Goal: Check status: Check status

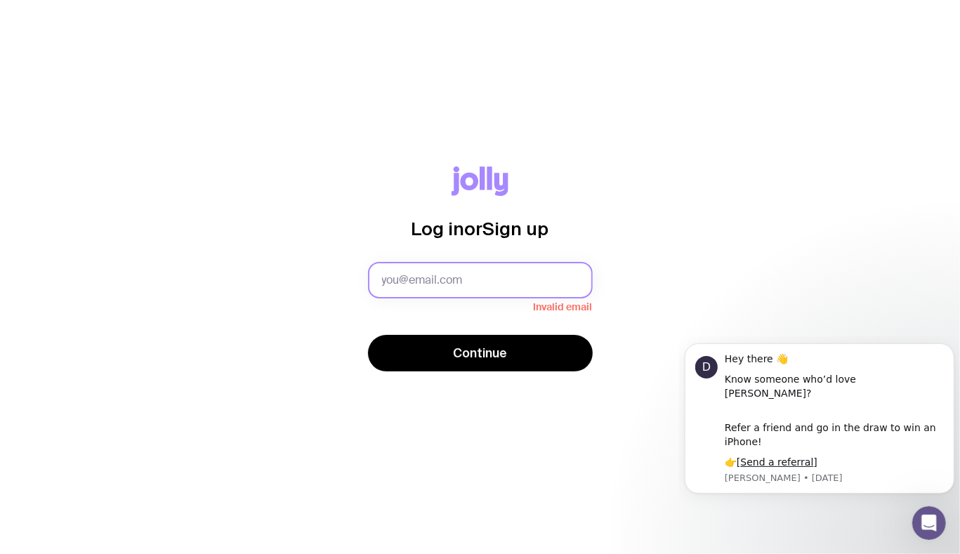
click at [444, 289] on input "text" at bounding box center [480, 280] width 225 height 37
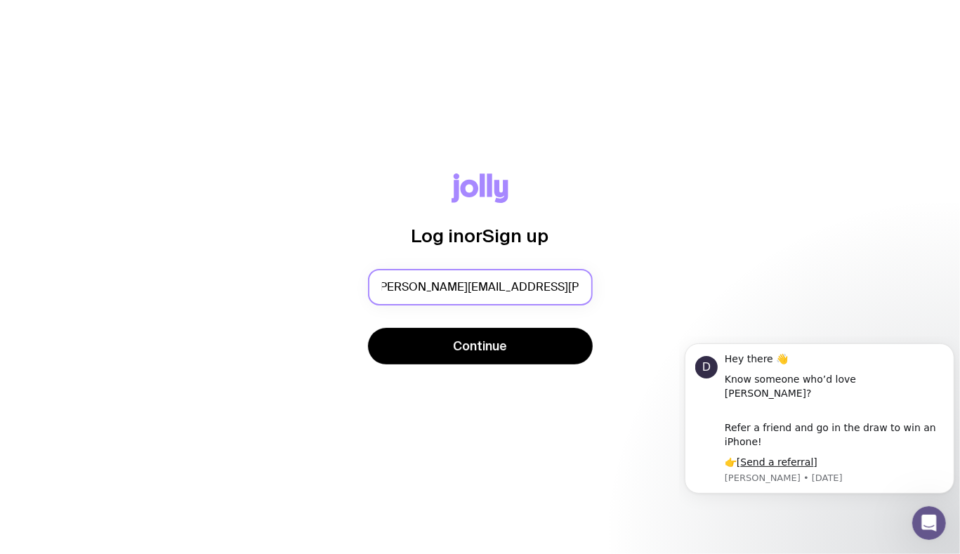
scroll to position [0, 11]
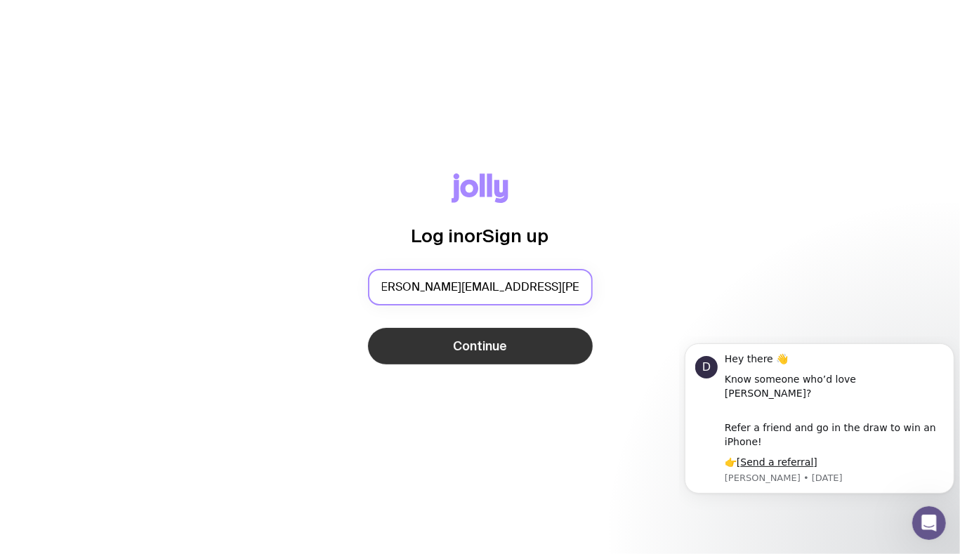
type input "[PERSON_NAME][EMAIL_ADDRESS][PERSON_NAME][DOMAIN_NAME]"
click at [482, 352] on span "Continue" at bounding box center [480, 346] width 54 height 17
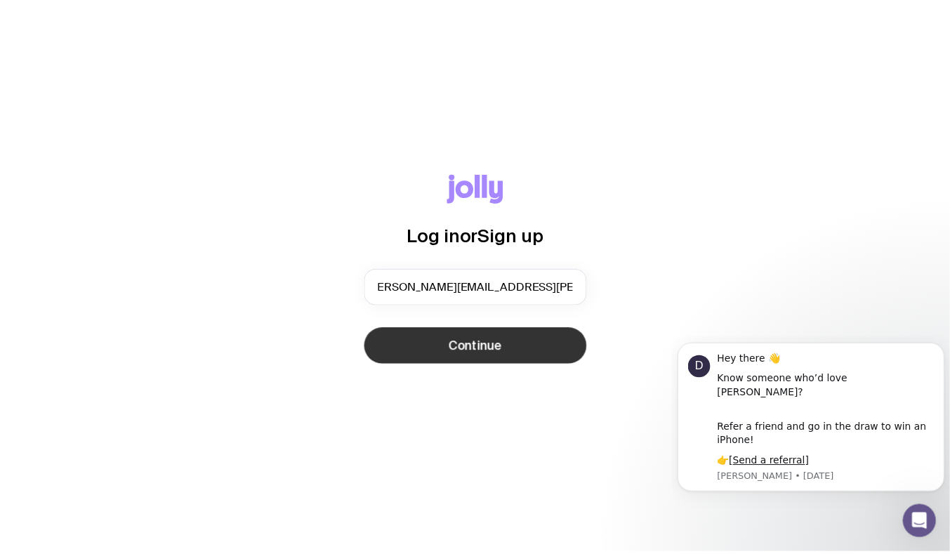
scroll to position [0, 0]
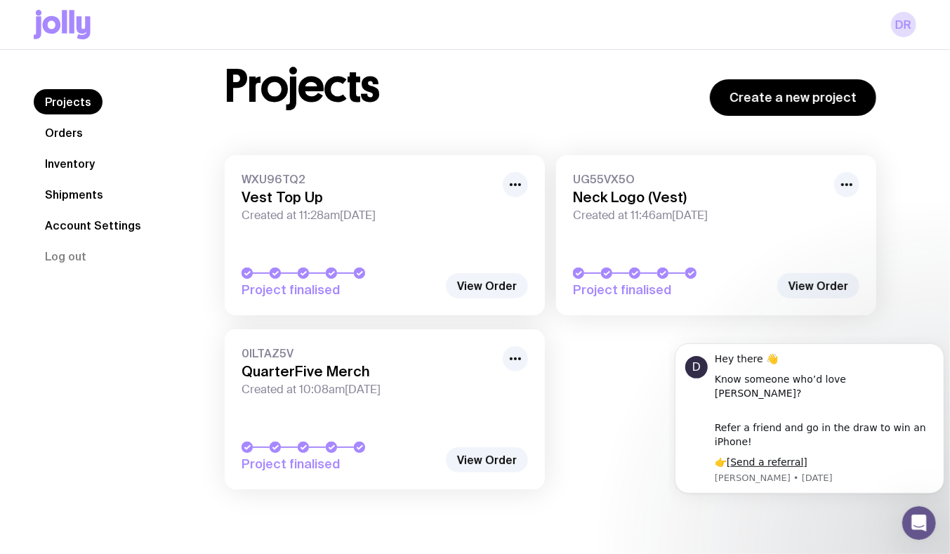
scroll to position [49, 0]
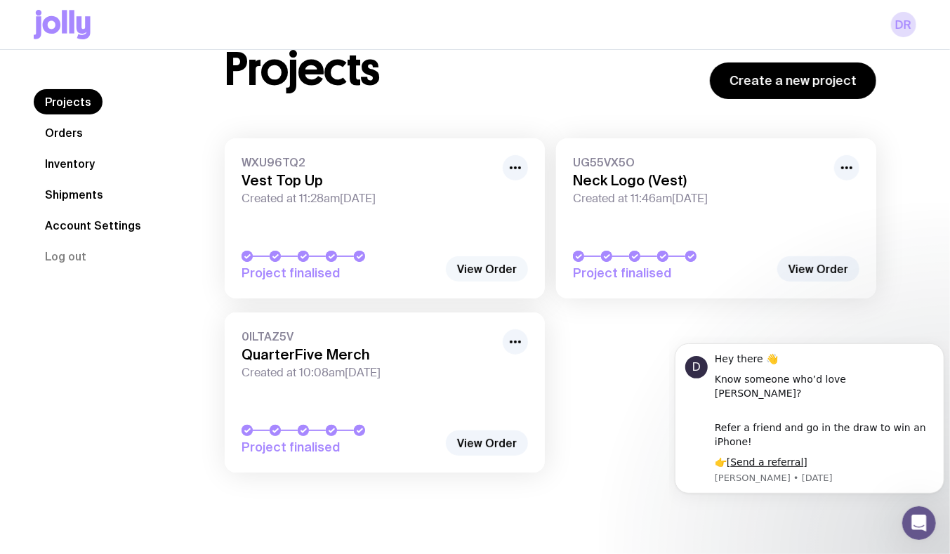
click at [484, 271] on link "View Order" at bounding box center [487, 268] width 82 height 25
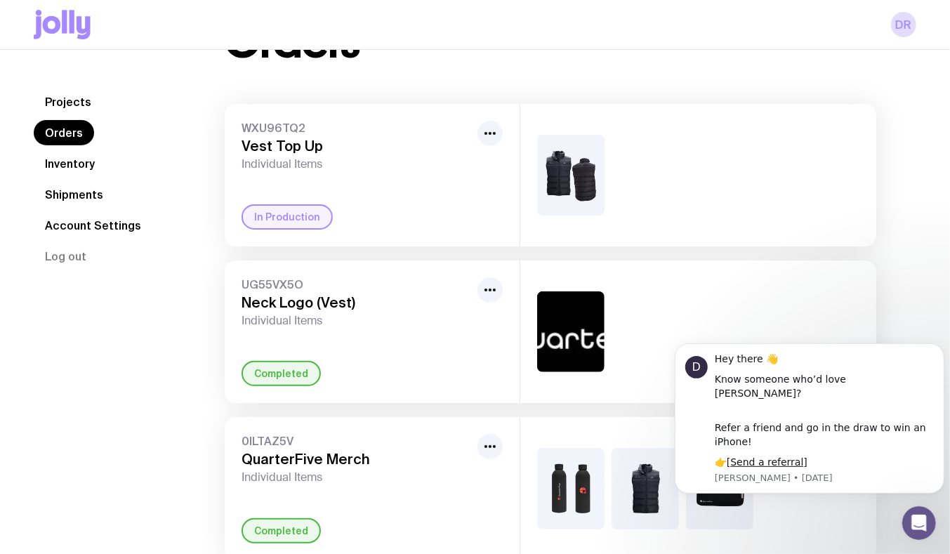
scroll to position [114, 0]
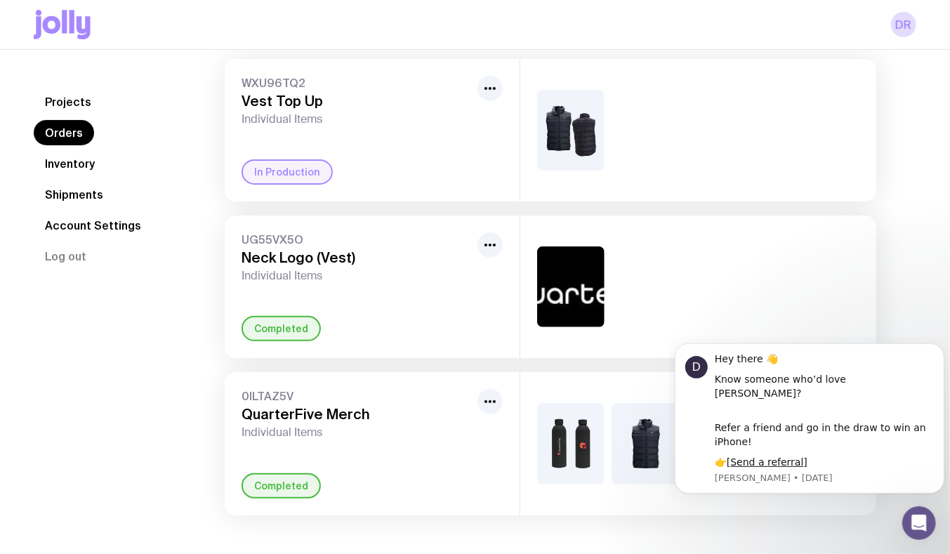
click at [294, 172] on div "In Production" at bounding box center [287, 171] width 91 height 25
click at [493, 95] on icon "button" at bounding box center [490, 88] width 17 height 17
click at [430, 84] on span "WXU96TQ2" at bounding box center [357, 83] width 230 height 14
click at [72, 197] on link "Shipments" at bounding box center [74, 194] width 81 height 25
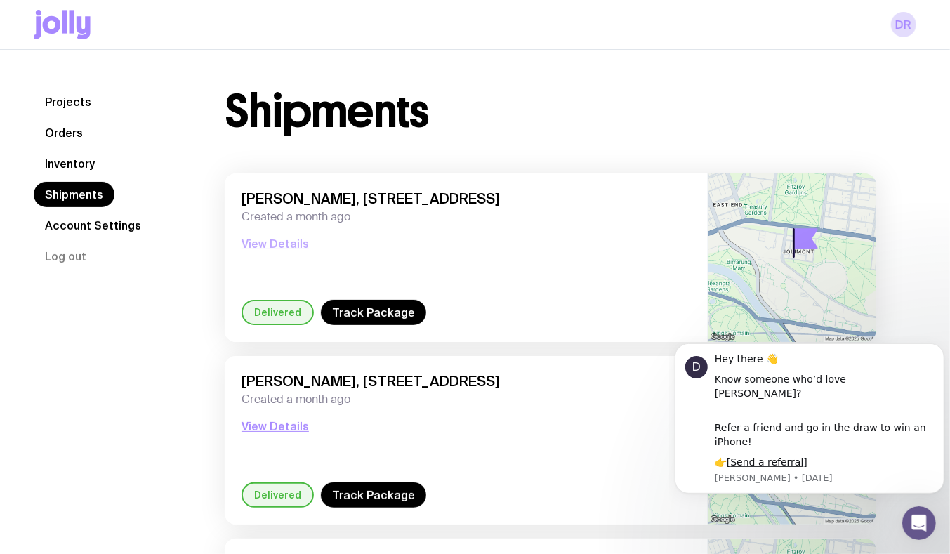
click at [287, 245] on button "View Details" at bounding box center [275, 243] width 67 height 17
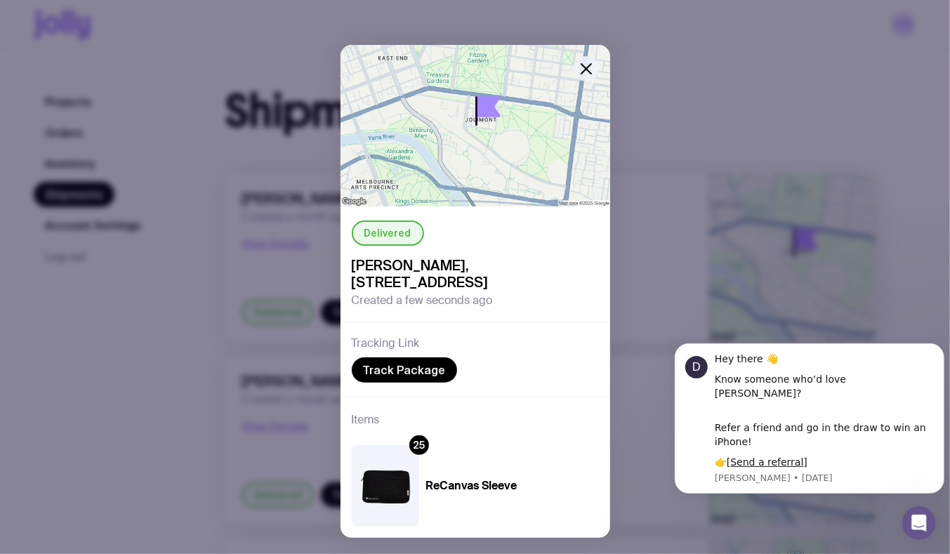
click at [591, 66] on button "button" at bounding box center [586, 68] width 25 height 25
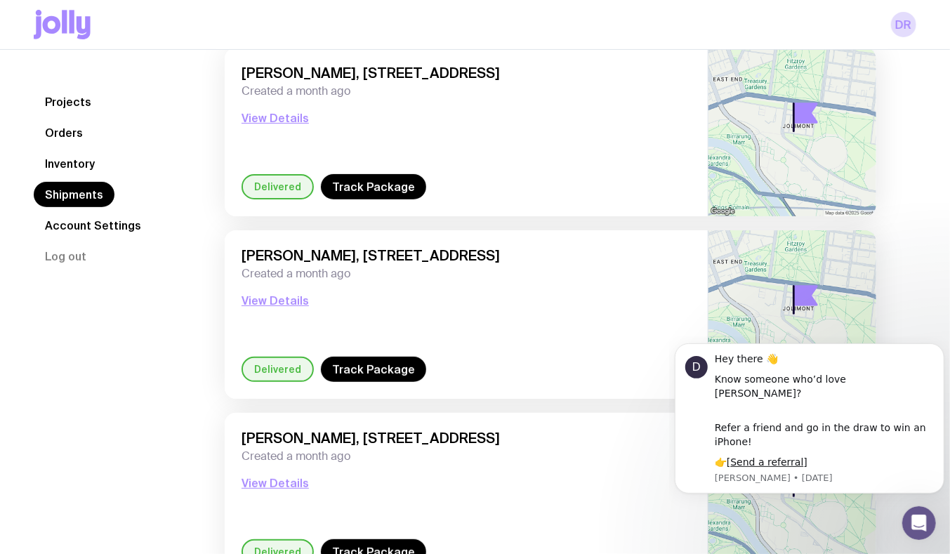
scroll to position [127, 0]
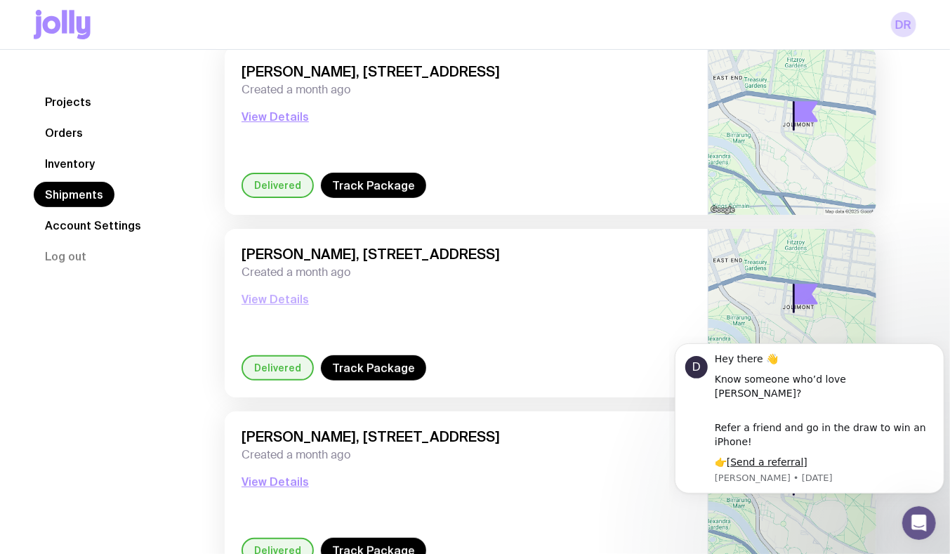
click at [272, 292] on button "View Details" at bounding box center [275, 299] width 67 height 17
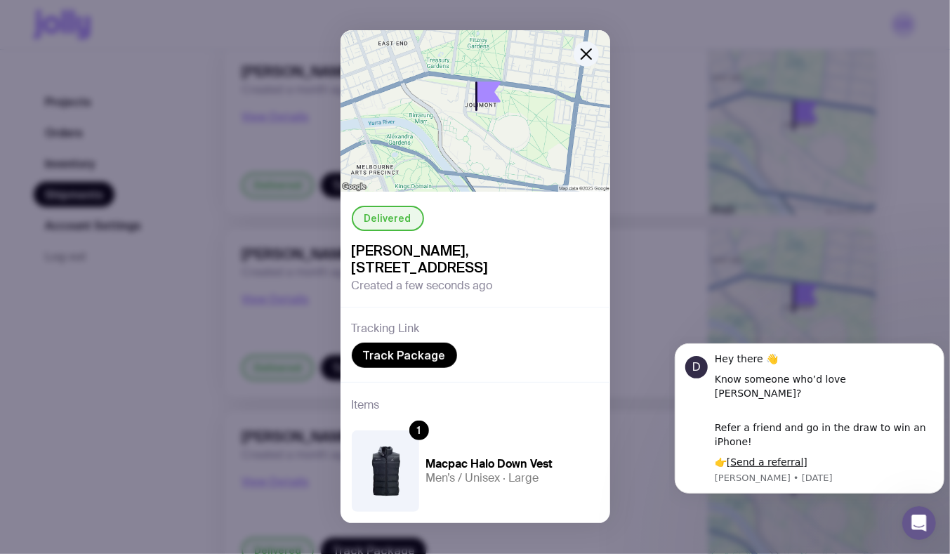
scroll to position [0, 0]
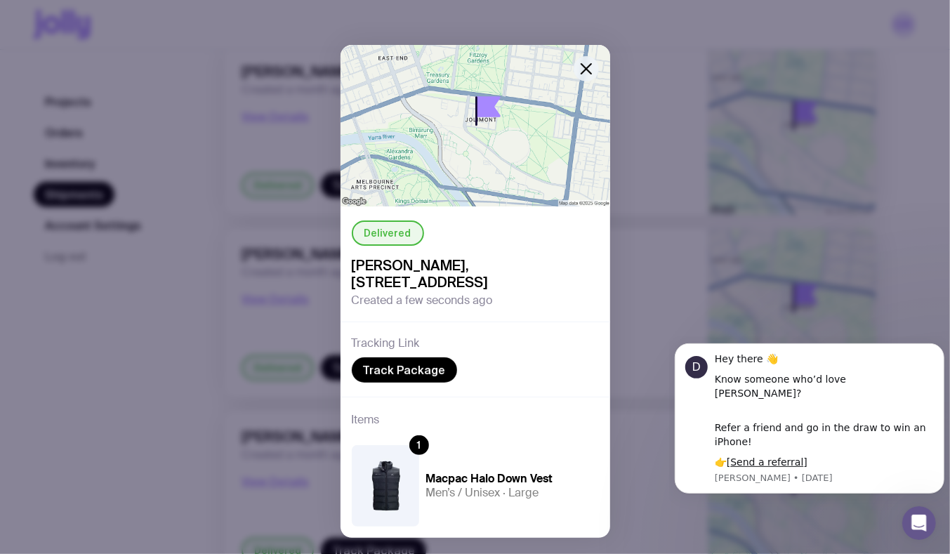
click at [578, 68] on icon "button" at bounding box center [586, 68] width 17 height 17
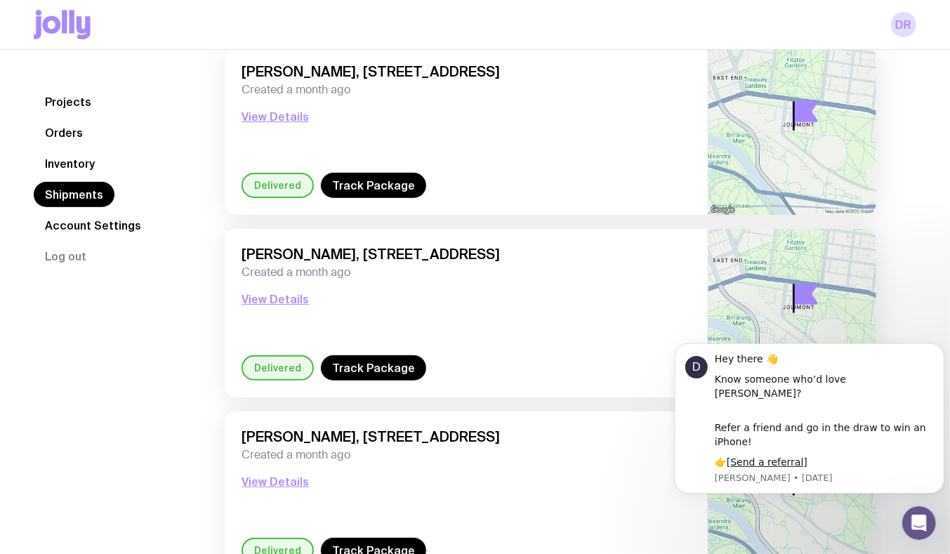
click at [86, 408] on div "Projects Orders Inventory Shipments Account Settings Log out" at bounding box center [112, 535] width 157 height 1146
click at [83, 102] on link "Projects" at bounding box center [68, 101] width 69 height 25
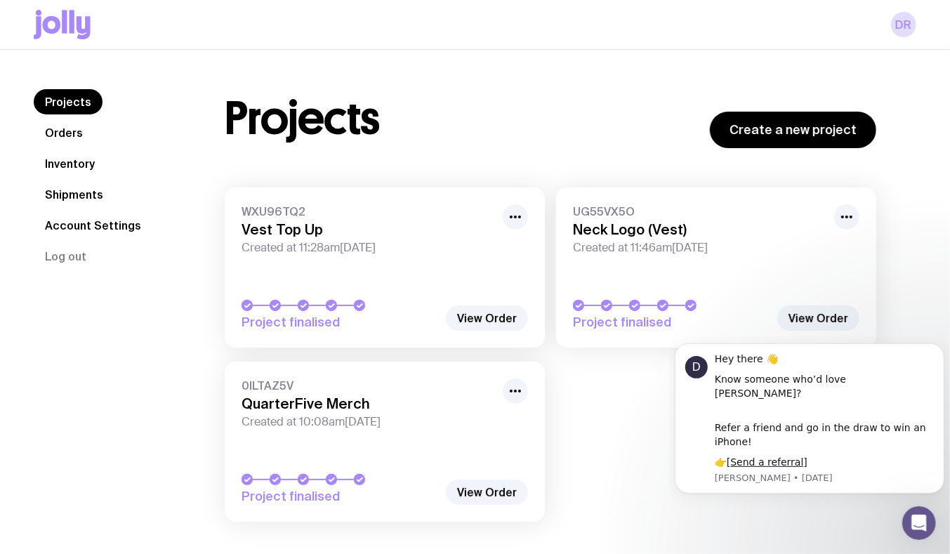
click at [65, 18] on icon at bounding box center [64, 21] width 5 height 23
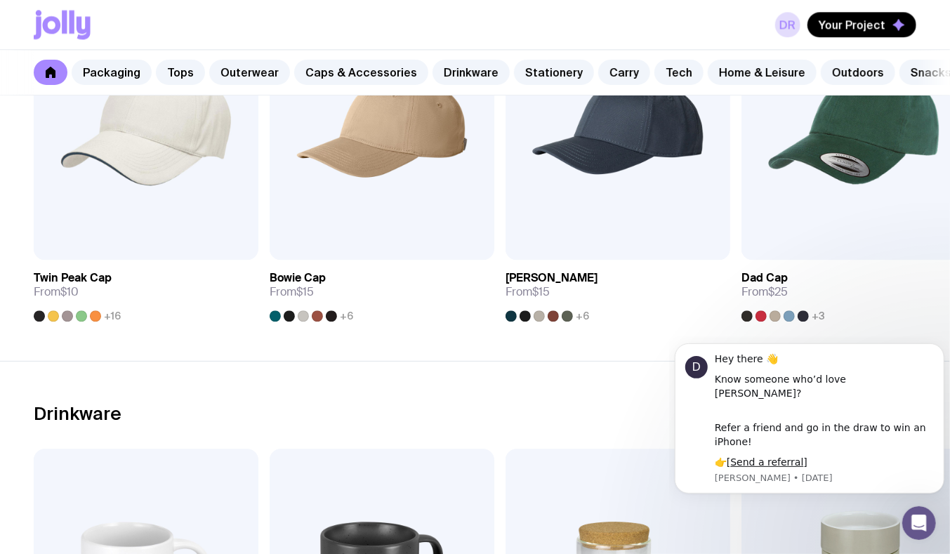
scroll to position [1723, 0]
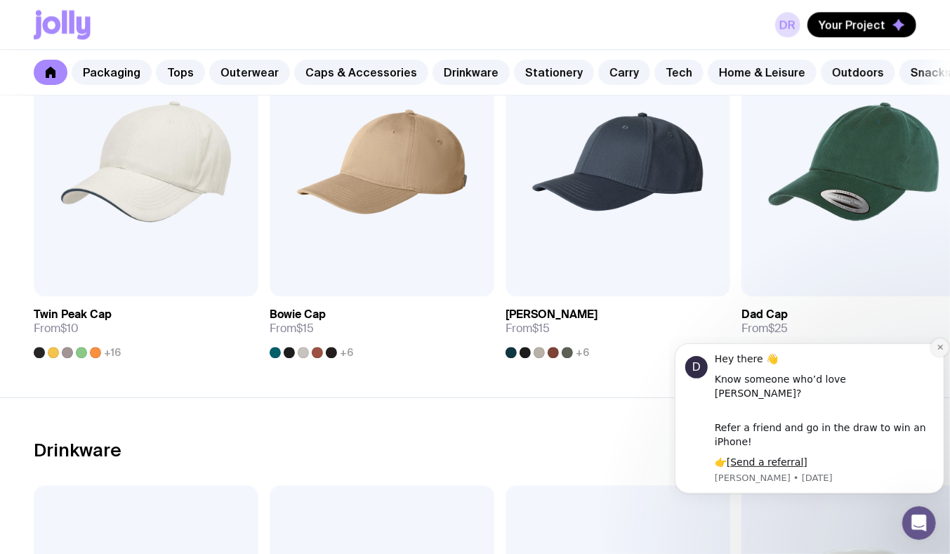
click at [942, 350] on icon "Dismiss notification" at bounding box center [940, 347] width 8 height 8
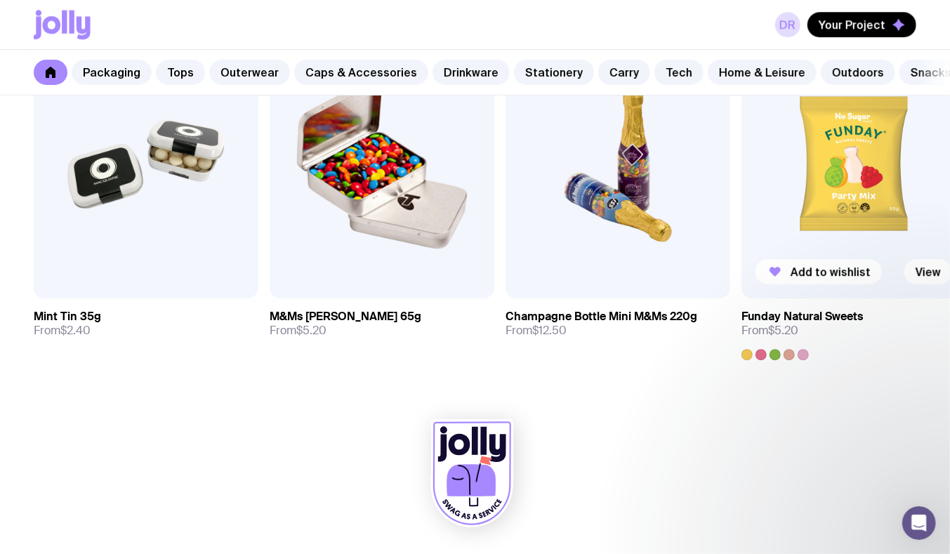
scroll to position [4936, 0]
